Goal: Task Accomplishment & Management: Manage account settings

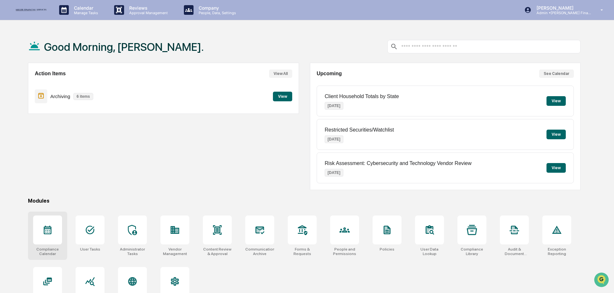
click at [47, 226] on icon at bounding box center [48, 230] width 8 height 9
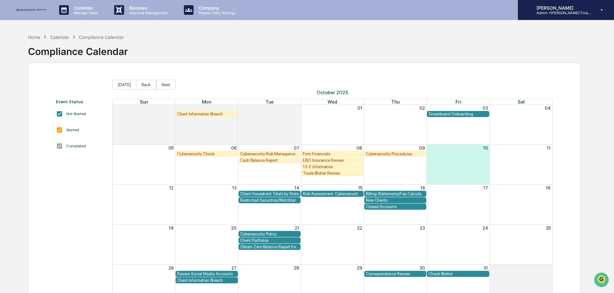
click at [570, 10] on p "[PERSON_NAME]" at bounding box center [561, 7] width 60 height 5
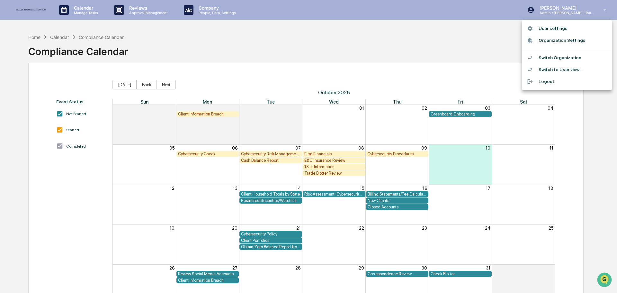
click at [565, 55] on li "Switch Organization" at bounding box center [567, 58] width 90 height 12
